Goal: Transaction & Acquisition: Book appointment/travel/reservation

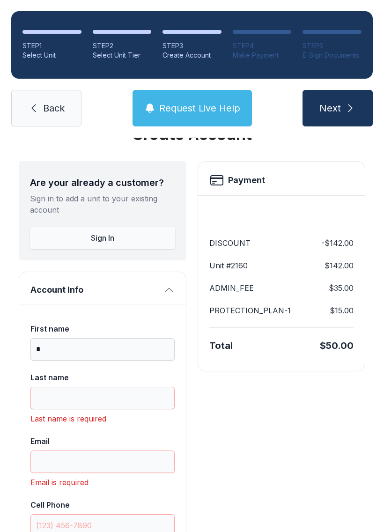
scroll to position [30, 0]
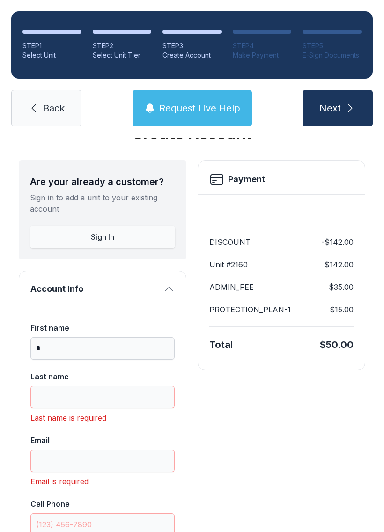
click at [44, 102] on span "Back" at bounding box center [54, 108] width 22 height 13
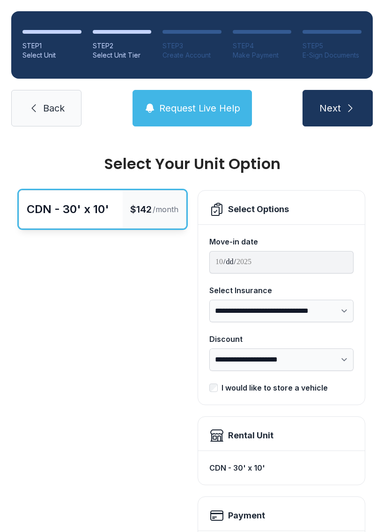
click at [46, 116] on link "Back" at bounding box center [46, 108] width 70 height 37
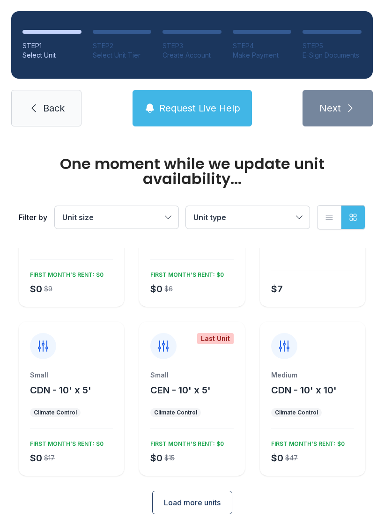
scroll to position [96, 0]
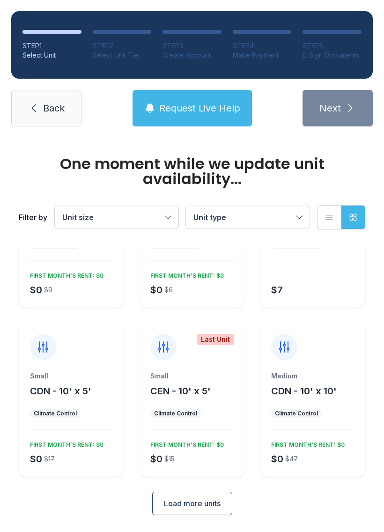
click at [193, 502] on span "Load more units" at bounding box center [192, 503] width 57 height 11
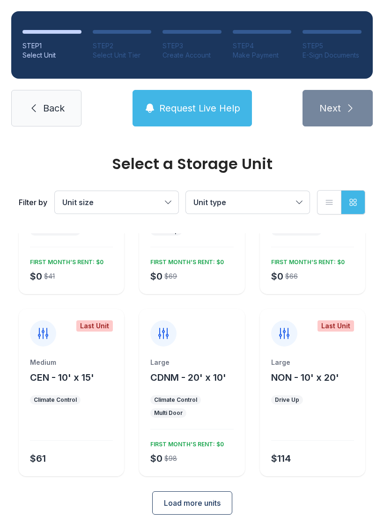
scroll to position [433, 0]
click at [202, 496] on button "Load more units" at bounding box center [192, 503] width 80 height 23
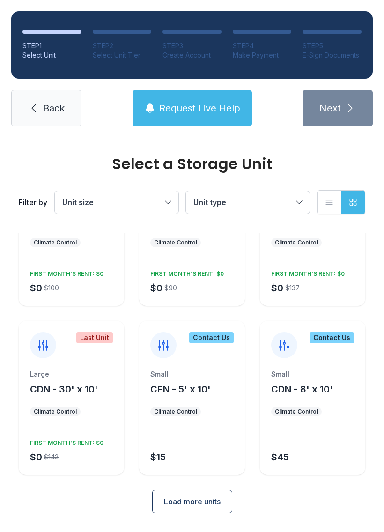
scroll to position [771, 0]
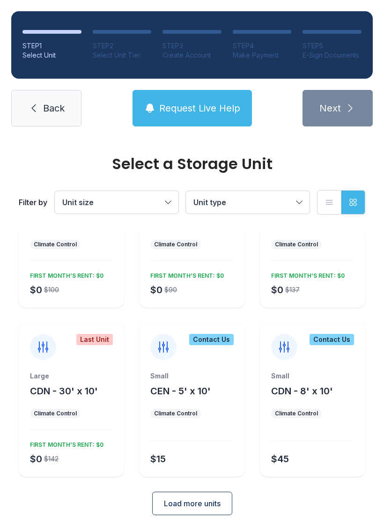
click at [198, 501] on span "Load more units" at bounding box center [192, 503] width 57 height 11
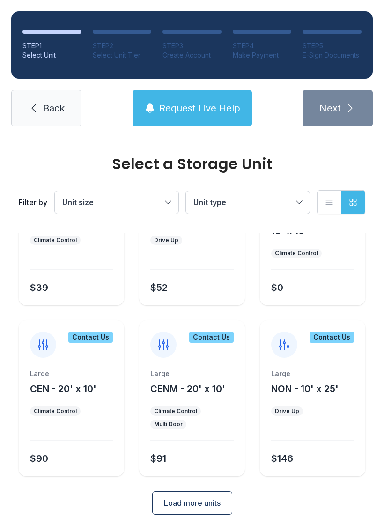
scroll to position [1113, 0]
click at [205, 500] on span "Load more units" at bounding box center [192, 503] width 57 height 11
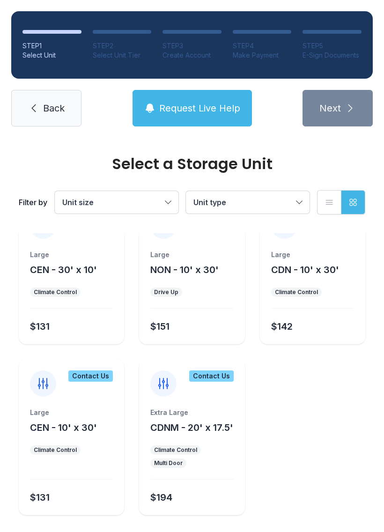
scroll to position [1403, 0]
click at [40, 111] on link "Back" at bounding box center [46, 108] width 70 height 37
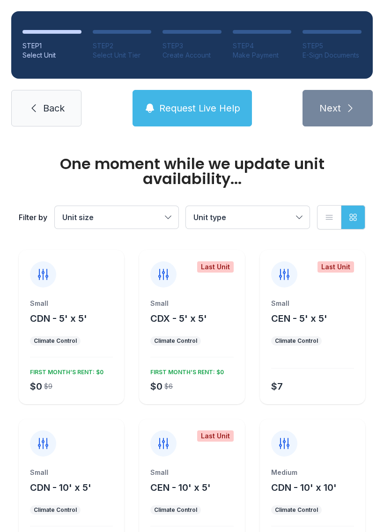
click at [48, 110] on span "Back" at bounding box center [54, 108] width 22 height 13
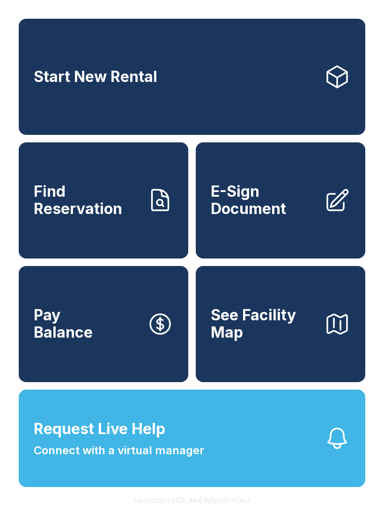
click at [264, 213] on span "E-Sign Document" at bounding box center [264, 200] width 106 height 34
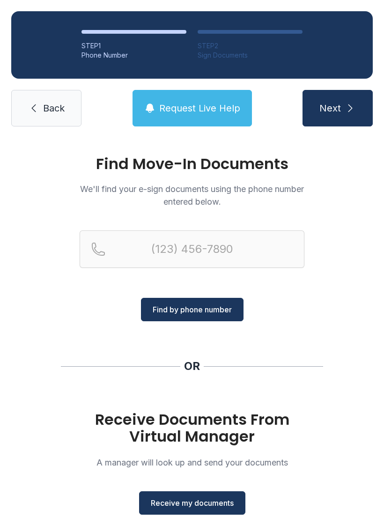
click at [190, 498] on span "Receive my documents" at bounding box center [192, 502] width 83 height 11
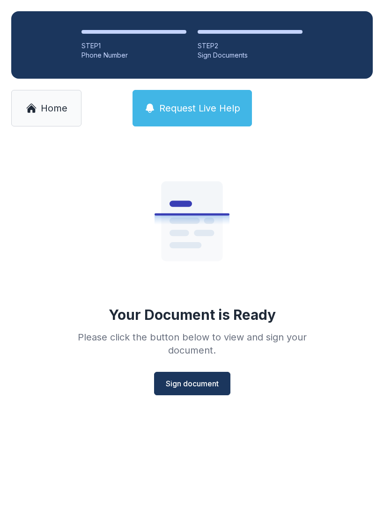
click at [190, 378] on span "Sign document" at bounding box center [192, 383] width 53 height 11
click at [211, 377] on button "Sign document" at bounding box center [192, 383] width 76 height 23
